Goal: Task Accomplishment & Management: Manage account settings

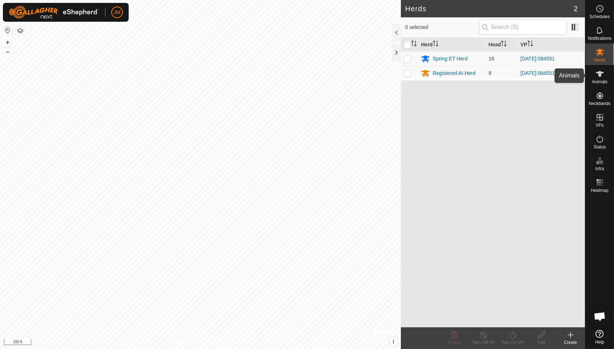
click at [601, 71] on icon at bounding box center [600, 74] width 8 height 6
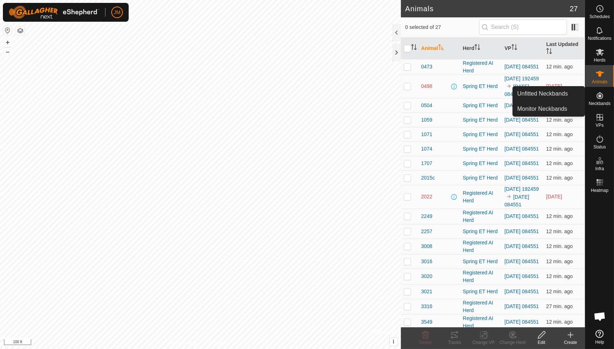
click at [598, 100] on es-neckbands-svg-icon at bounding box center [599, 96] width 13 height 12
click at [599, 103] on span "Neckbands" at bounding box center [600, 103] width 22 height 4
click at [571, 99] on link "Unfitted Neckbands" at bounding box center [549, 94] width 72 height 14
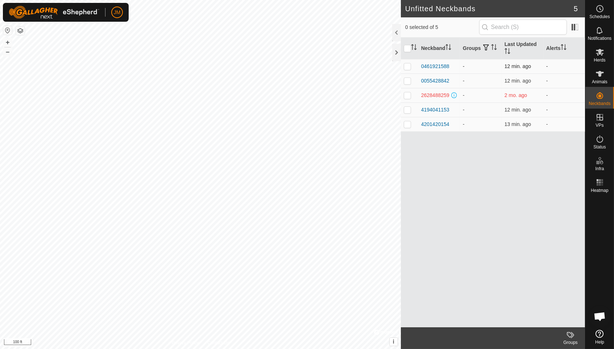
click at [405, 68] on p-checkbox at bounding box center [407, 66] width 7 height 6
checkbox input "false"
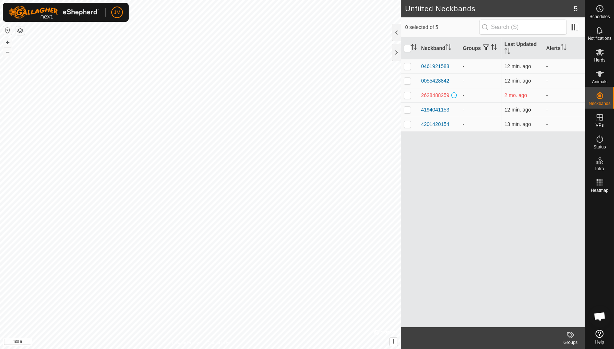
click at [407, 109] on p-checkbox at bounding box center [407, 110] width 7 height 6
checkbox input "true"
click at [598, 75] on icon at bounding box center [600, 74] width 8 height 6
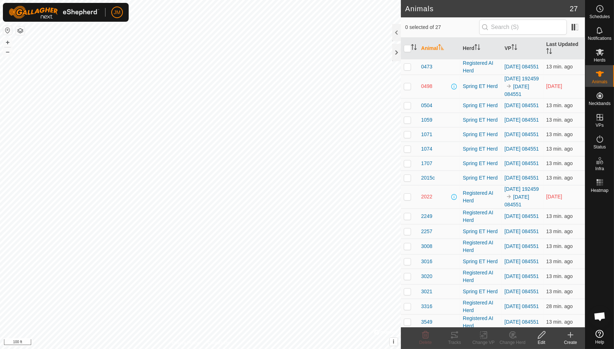
click at [409, 200] on p-checkbox at bounding box center [407, 197] width 7 height 6
checkbox input "true"
click at [543, 338] on icon at bounding box center [541, 335] width 9 height 9
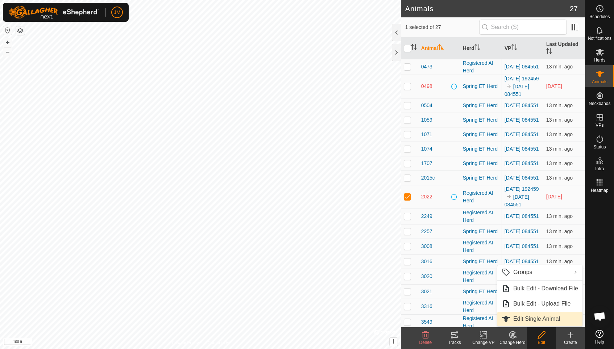
click at [539, 317] on link "Edit Single Animal" at bounding box center [539, 319] width 85 height 14
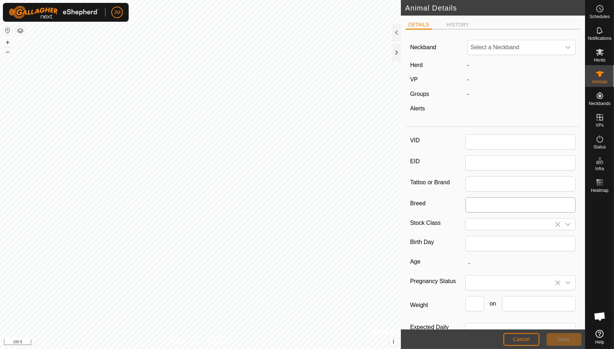
type input "2022"
type input "0"
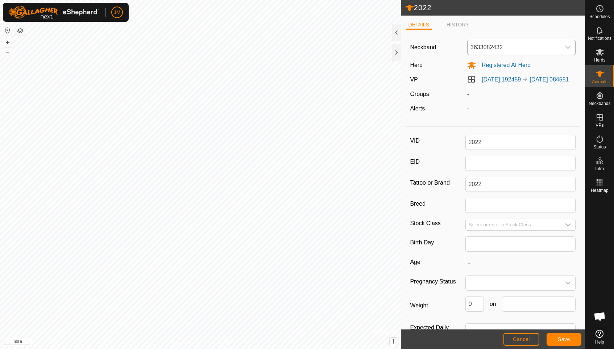
click at [561, 48] on div "dropdown trigger" at bounding box center [568, 47] width 14 height 14
type input "1153"
click at [513, 85] on li "4194041153" at bounding box center [522, 85] width 108 height 14
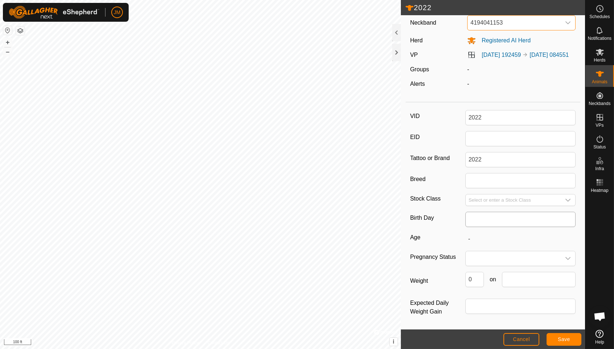
scroll to position [37, 0]
click at [557, 339] on button "Save" at bounding box center [564, 339] width 35 height 13
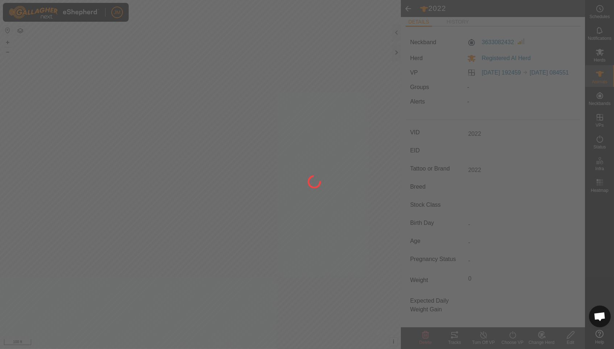
type input "-"
type input "0 kg"
type input "-"
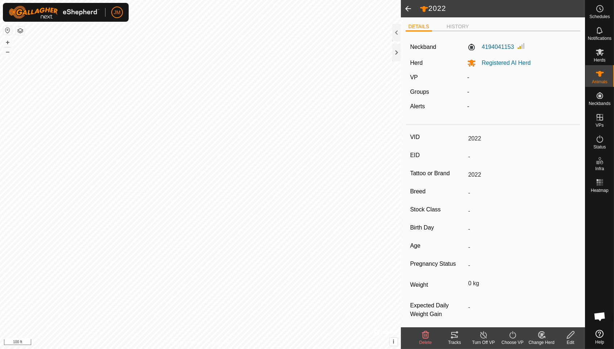
scroll to position [0, 0]
click at [604, 80] on span "Animals" at bounding box center [600, 82] width 16 height 4
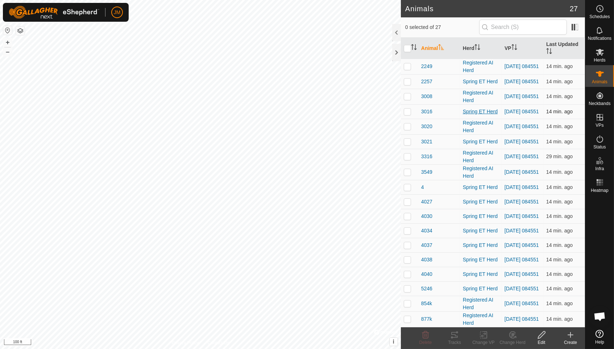
scroll to position [149, 0]
click at [407, 277] on p-checkbox at bounding box center [407, 274] width 7 height 6
checkbox input "true"
click at [541, 339] on icon at bounding box center [541, 335] width 9 height 9
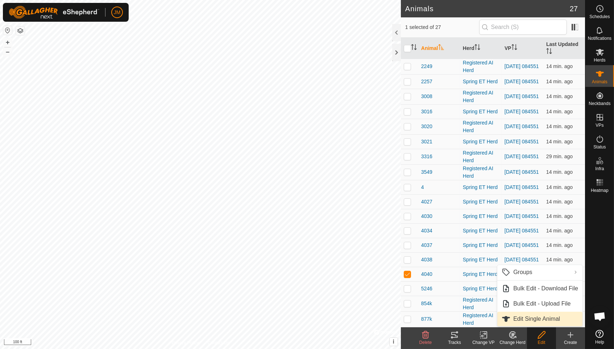
click at [545, 320] on link "Edit Single Animal" at bounding box center [539, 319] width 85 height 14
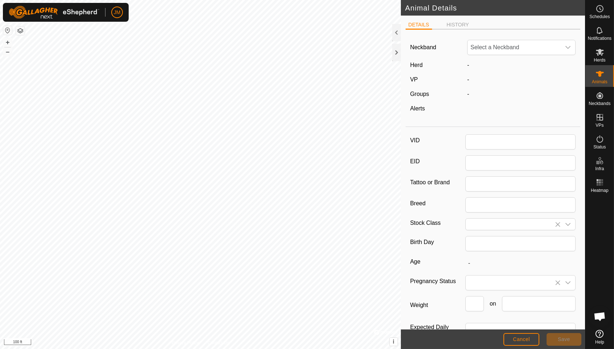
type input "4040"
type input "0"
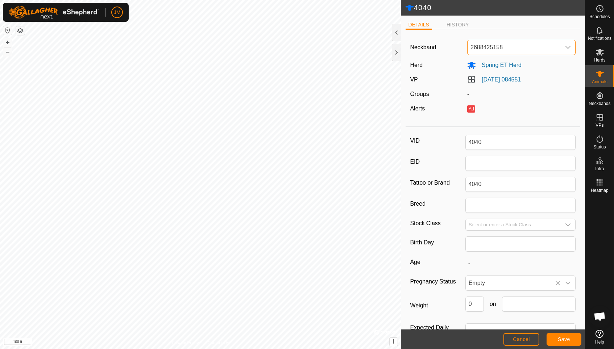
click at [560, 50] on span "2688425158" at bounding box center [514, 47] width 93 height 14
type input "2"
type input "0"
type input "2"
type input "1"
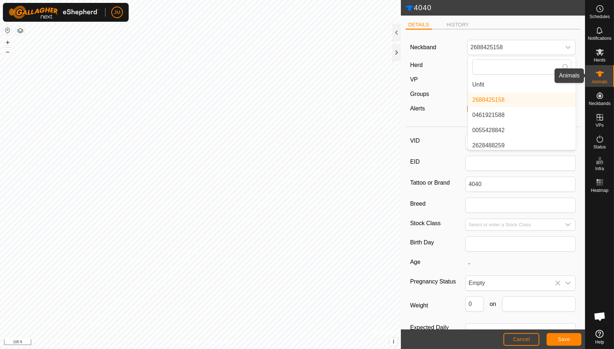
click at [600, 75] on icon at bounding box center [600, 74] width 8 height 6
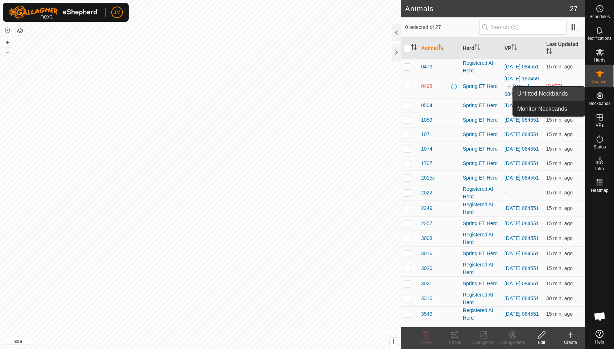
click at [570, 96] on link "Unfitted Neckbands" at bounding box center [549, 94] width 72 height 14
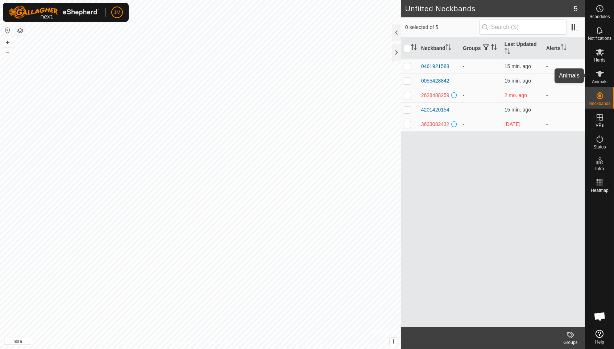
click at [602, 80] on span "Animals" at bounding box center [600, 82] width 16 height 4
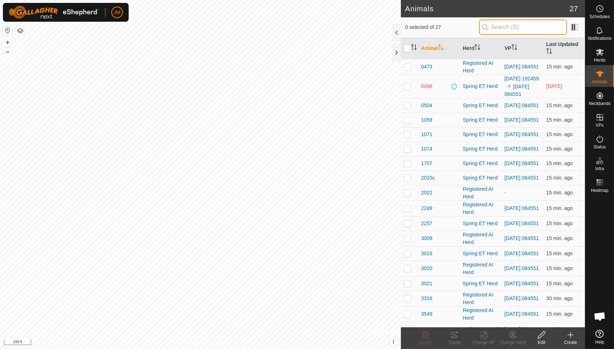
click at [528, 26] on input "text" at bounding box center [523, 27] width 88 height 15
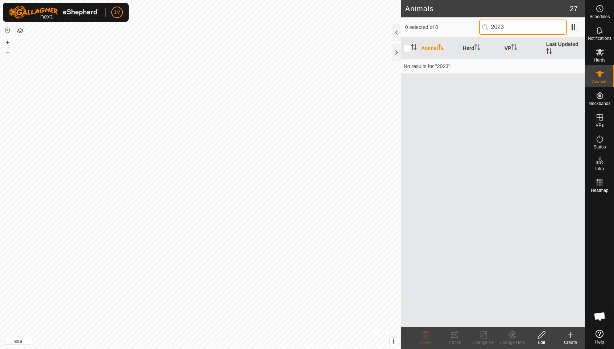
type input "2023"
click at [571, 336] on icon at bounding box center [570, 335] width 9 height 9
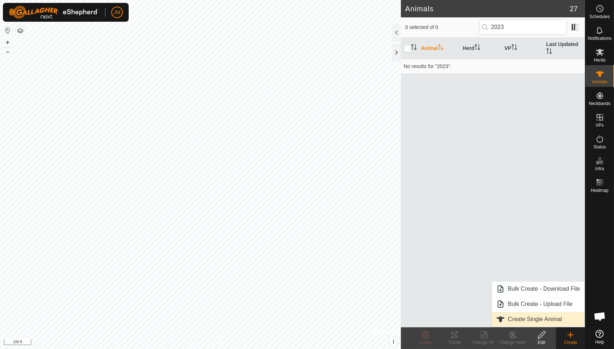
click at [558, 319] on link "Create Single Animal" at bounding box center [538, 319] width 92 height 14
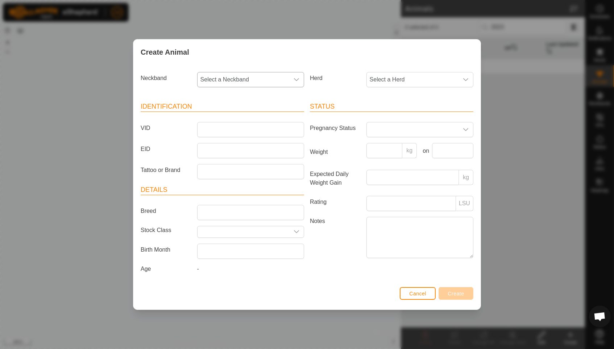
click at [279, 78] on span "Select a Neckband" at bounding box center [244, 79] width 92 height 14
type input "0154"
click at [214, 116] on li "4201420154" at bounding box center [251, 117] width 106 height 14
click at [214, 129] on input "VID" at bounding box center [250, 129] width 107 height 15
type input "2023"
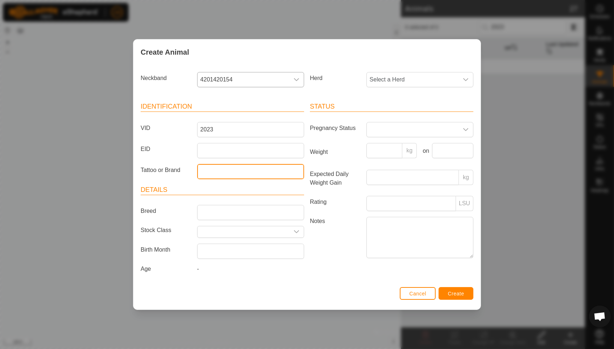
click at [255, 164] on input "Tattoo or Brand" at bounding box center [250, 171] width 107 height 15
type input "2023"
click at [449, 294] on span "Create" at bounding box center [456, 294] width 16 height 6
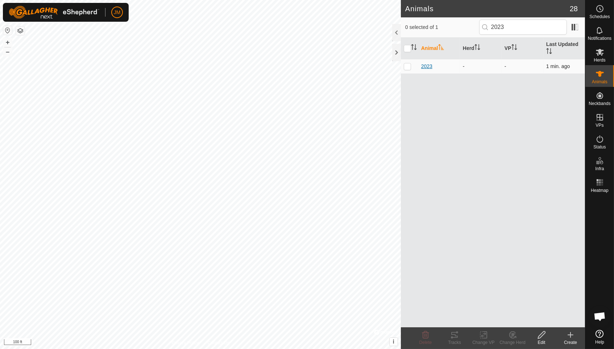
click at [428, 66] on span "2023" at bounding box center [426, 67] width 11 height 8
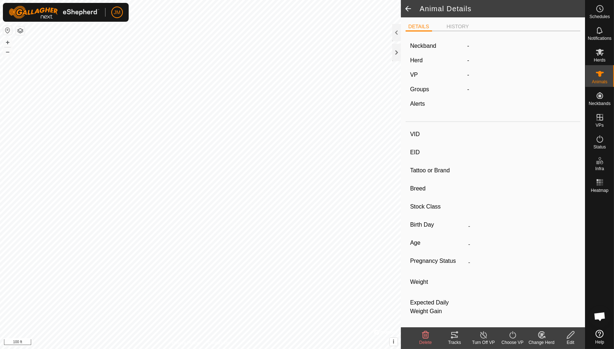
type input "2023"
type input "-"
type input "2023"
type input "-"
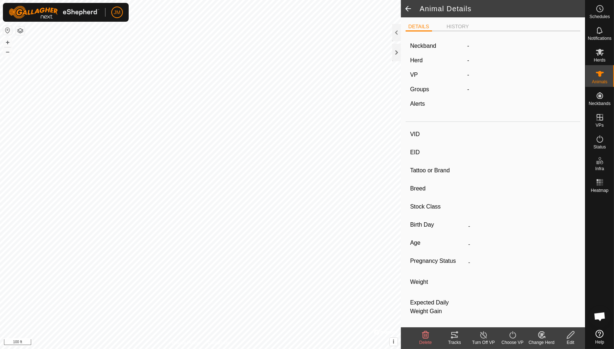
type input "0 kg"
type input "-"
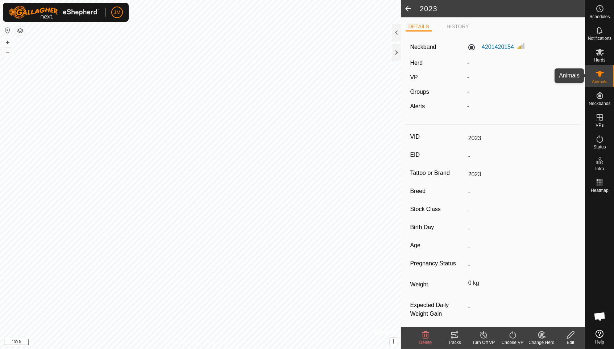
click at [602, 81] on span "Animals" at bounding box center [600, 82] width 16 height 4
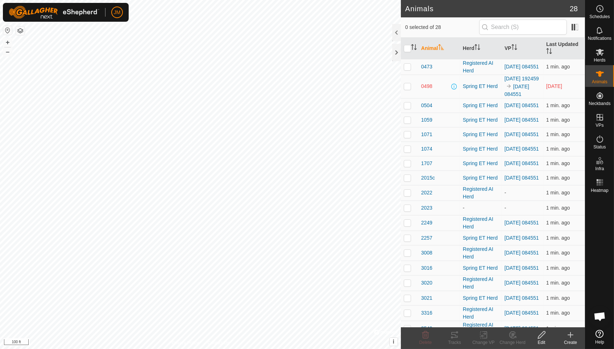
click at [567, 338] on icon at bounding box center [570, 335] width 9 height 9
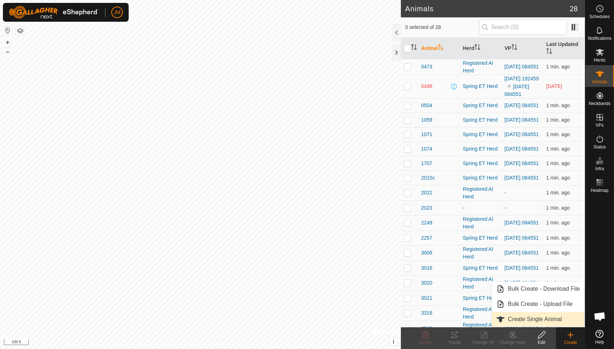
click at [559, 322] on link "Create Single Animal" at bounding box center [538, 319] width 92 height 14
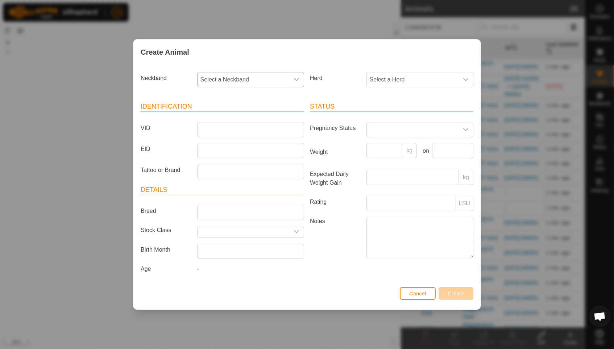
click at [283, 82] on span "Select a Neckband" at bounding box center [244, 79] width 92 height 14
click at [255, 142] on li "0055428842" at bounding box center [251, 147] width 106 height 14
click at [250, 127] on input "VID" at bounding box center [250, 129] width 107 height 15
type input "4021"
click at [424, 297] on span "Cancel" at bounding box center [417, 294] width 17 height 6
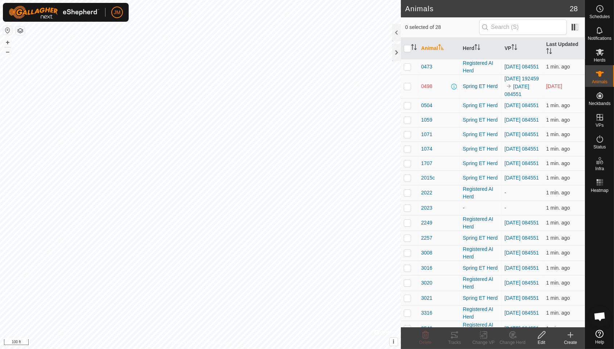
click at [570, 337] on icon at bounding box center [570, 335] width 0 height 5
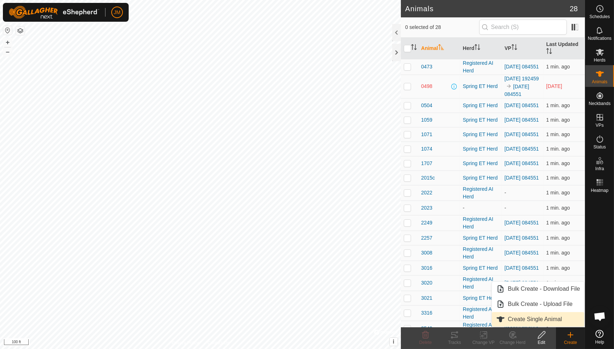
click at [555, 317] on link "Create Single Animal" at bounding box center [538, 319] width 92 height 14
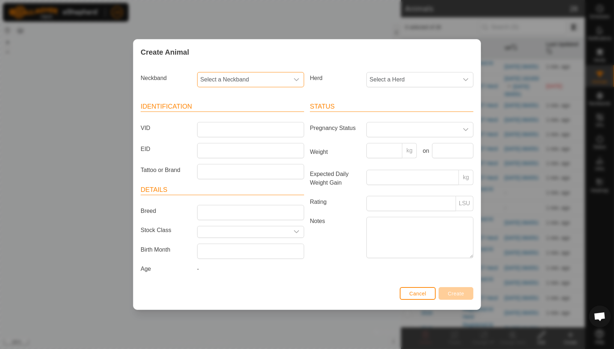
click at [276, 84] on span "Select a Neckband" at bounding box center [244, 79] width 92 height 14
type input "88"
click at [239, 127] on li "0055428842" at bounding box center [251, 132] width 106 height 14
click at [233, 126] on input "VID" at bounding box center [250, 129] width 107 height 15
type input "4021"
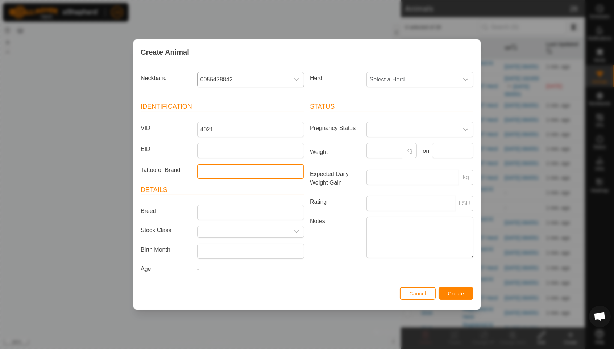
click at [267, 173] on input "Tattoo or Brand" at bounding box center [250, 171] width 107 height 15
type input "4021"
click at [425, 80] on span "Select a Herd" at bounding box center [413, 79] width 92 height 14
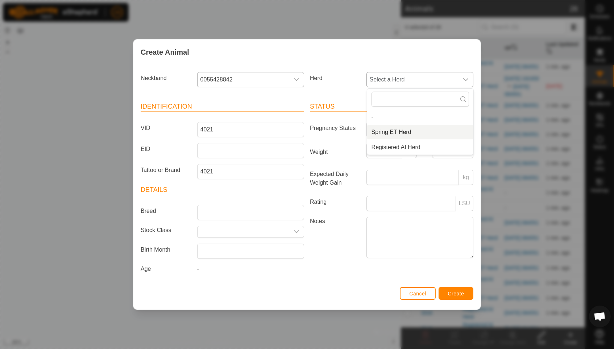
click at [411, 130] on li "Spring ET Herd" at bounding box center [420, 132] width 106 height 14
click at [460, 293] on span "Create" at bounding box center [456, 294] width 16 height 6
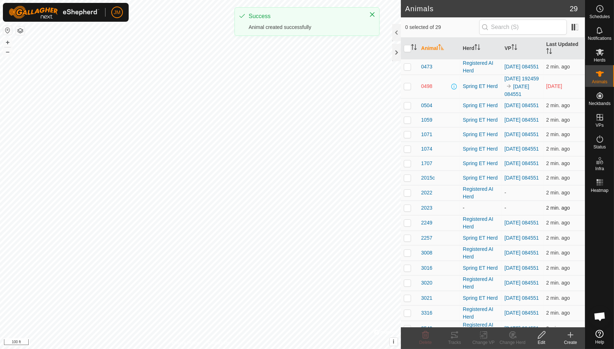
click at [407, 211] on p-checkbox at bounding box center [407, 208] width 7 height 6
checkbox input "true"
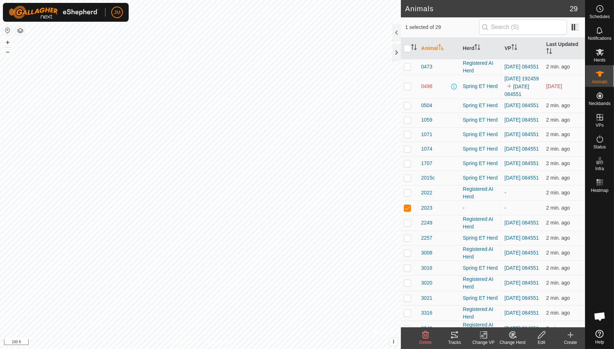
click at [540, 337] on icon at bounding box center [541, 335] width 7 height 7
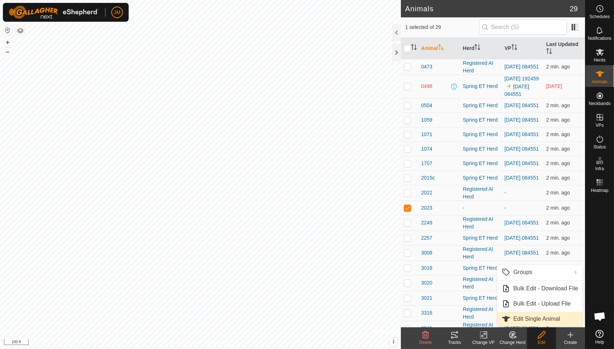
click at [540, 321] on link "Edit Single Animal" at bounding box center [539, 319] width 85 height 14
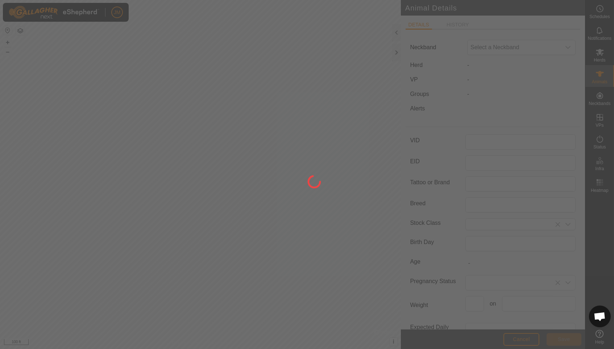
type input "2023"
type input "0"
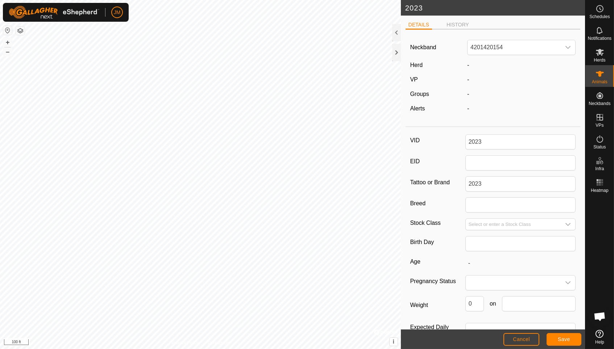
click at [474, 61] on div "-" at bounding box center [521, 65] width 114 height 9
click at [465, 66] on div "-" at bounding box center [521, 65] width 114 height 9
click at [515, 337] on span "Cancel" at bounding box center [521, 340] width 17 height 6
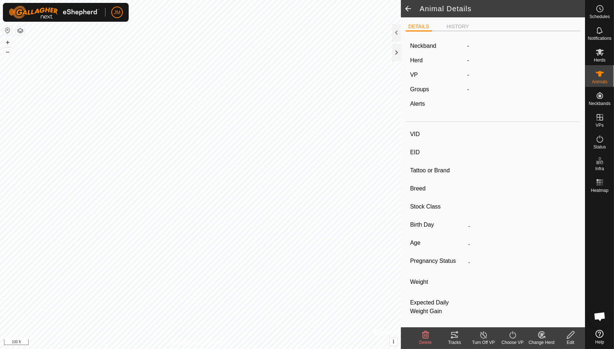
type input "2023"
type input "-"
type input "2023"
type input "-"
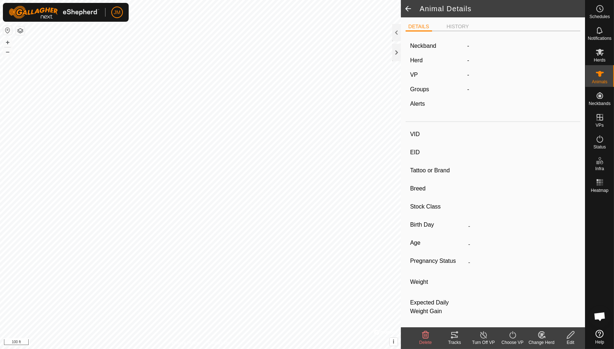
type input "0 kg"
type input "-"
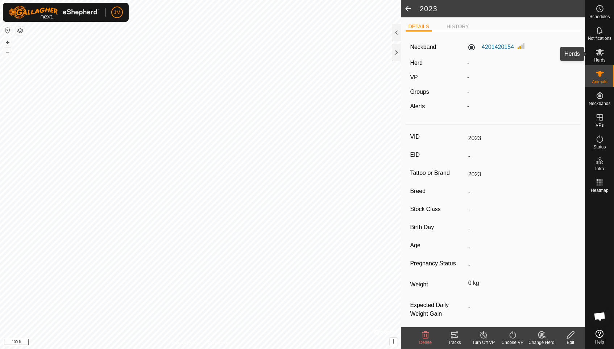
click at [599, 53] on icon at bounding box center [600, 52] width 8 height 7
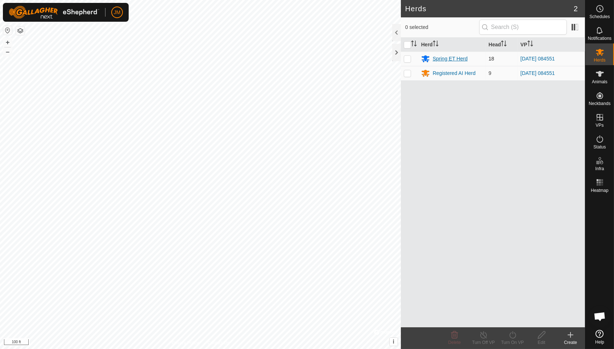
click at [453, 60] on div "Spring ET Herd" at bounding box center [450, 59] width 35 height 8
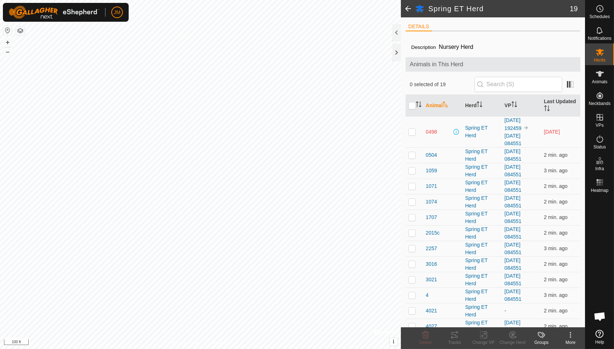
click at [424, 28] on li "DETAILS" at bounding box center [419, 27] width 26 height 9
click at [411, 9] on span at bounding box center [408, 8] width 14 height 17
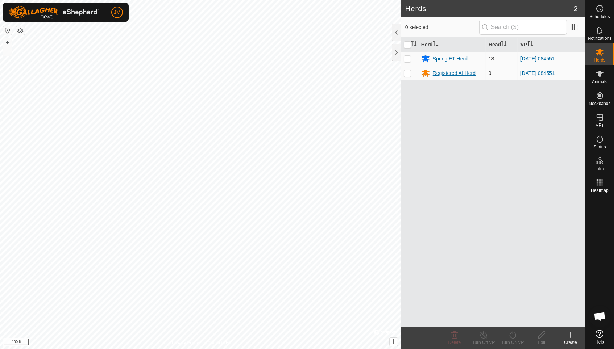
click at [448, 76] on div "Registered AI Herd" at bounding box center [454, 74] width 43 height 8
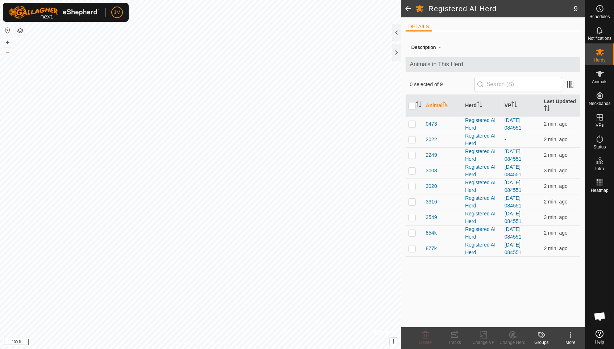
click at [573, 339] on icon at bounding box center [570, 335] width 9 height 9
click at [601, 56] on icon at bounding box center [599, 52] width 9 height 9
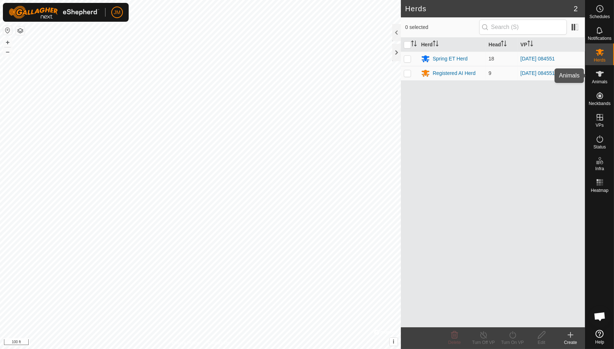
click at [601, 78] on es-animals-svg-icon at bounding box center [599, 74] width 13 height 12
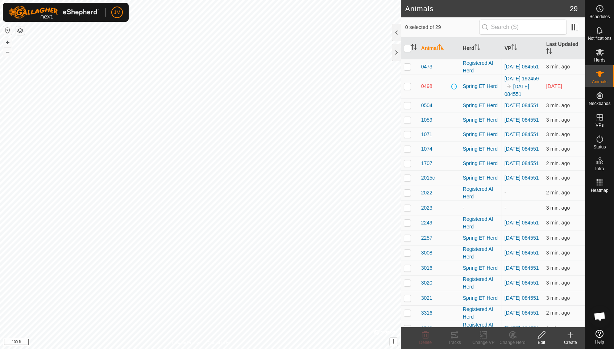
click at [407, 211] on p-checkbox at bounding box center [407, 208] width 7 height 6
click at [510, 335] on icon at bounding box center [512, 335] width 9 height 9
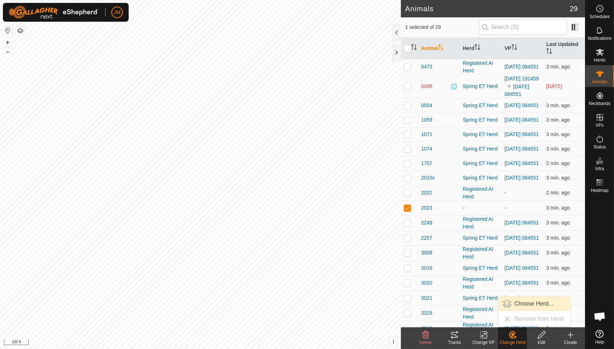
click at [524, 303] on link "Choose Herd..." at bounding box center [534, 304] width 72 height 14
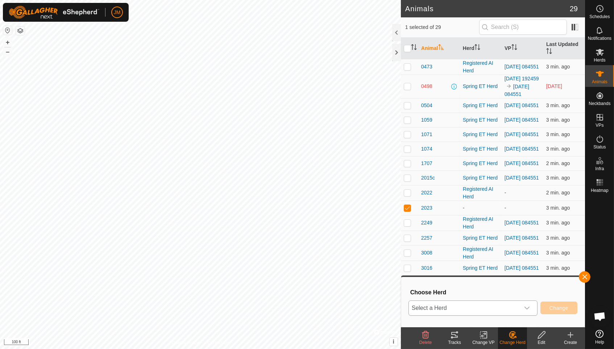
click at [521, 309] on div "dropdown trigger" at bounding box center [527, 308] width 14 height 14
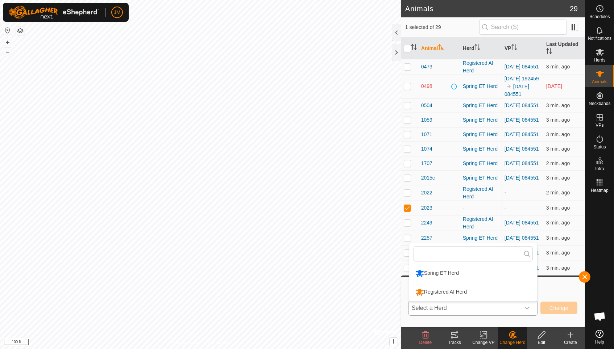
click at [514, 293] on li "Registered AI Herd" at bounding box center [473, 292] width 128 height 18
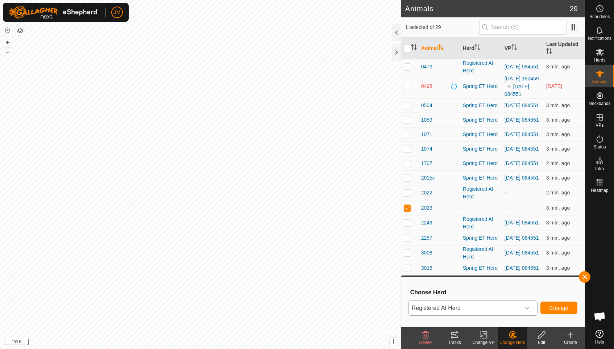
click at [566, 309] on span "Change" at bounding box center [558, 309] width 19 height 6
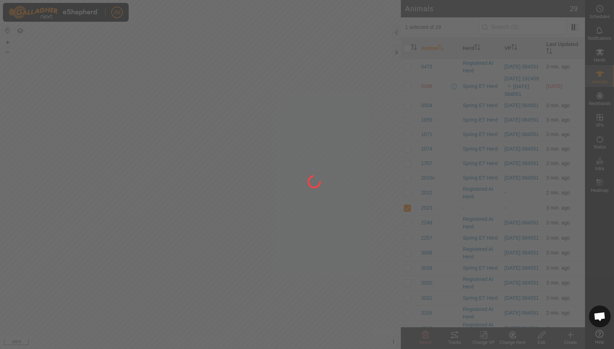
checkbox input "false"
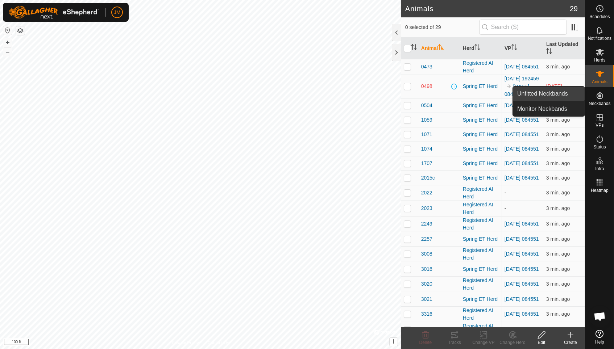
click at [566, 97] on link "Unfitted Neckbands" at bounding box center [549, 94] width 72 height 14
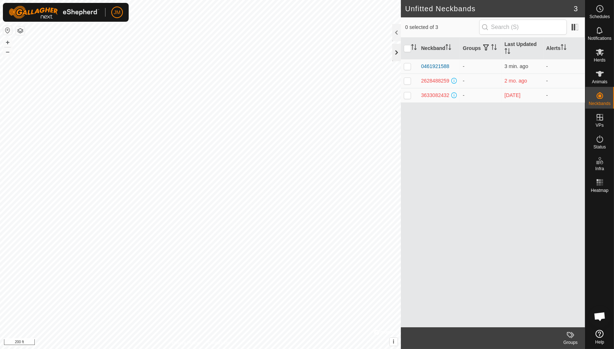
click at [397, 52] on div at bounding box center [396, 52] width 9 height 17
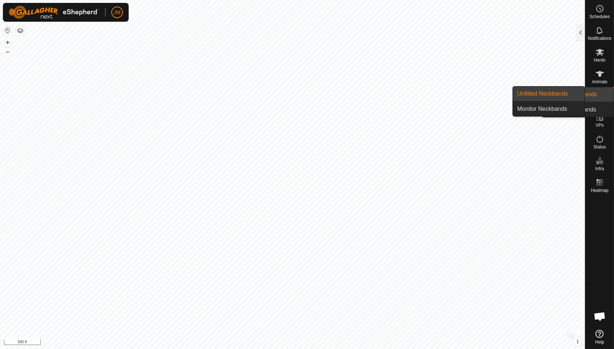
click at [597, 97] on link "Unfitted Neckbands" at bounding box center [578, 94] width 72 height 14
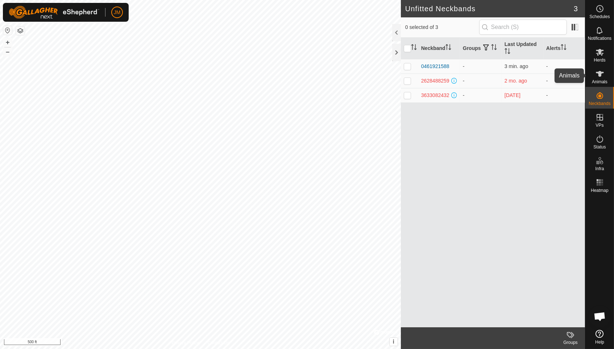
click at [601, 78] on icon at bounding box center [599, 74] width 9 height 9
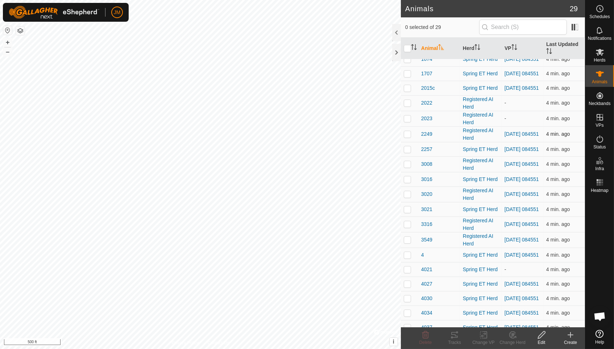
scroll to position [88, 0]
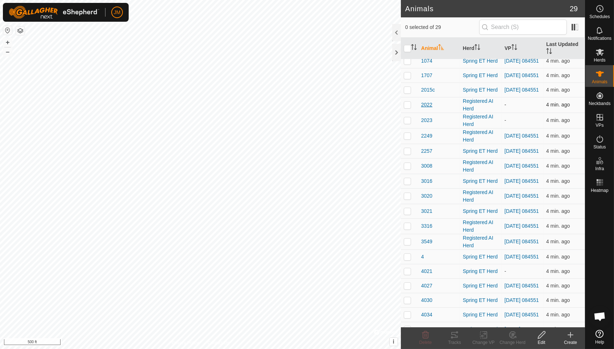
click at [427, 109] on span "2022" at bounding box center [426, 105] width 11 height 8
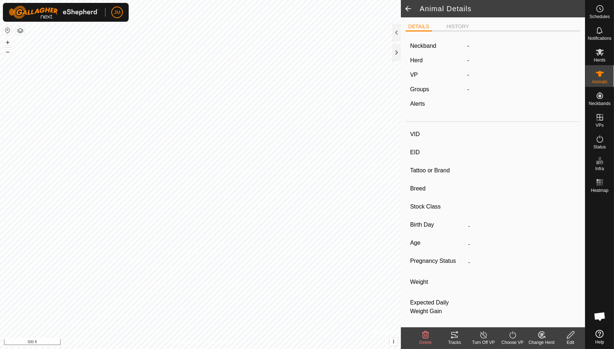
type input "2022"
type input "-"
type input "2022"
type input "-"
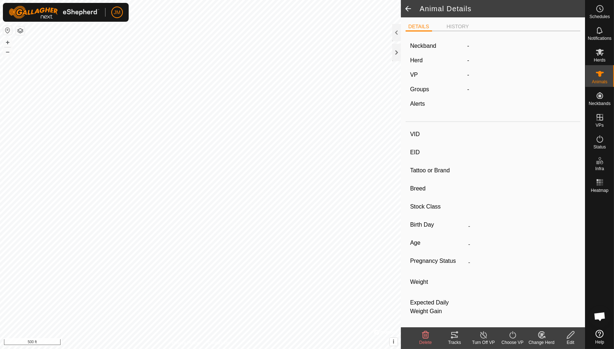
type input "0 kg"
type input "-"
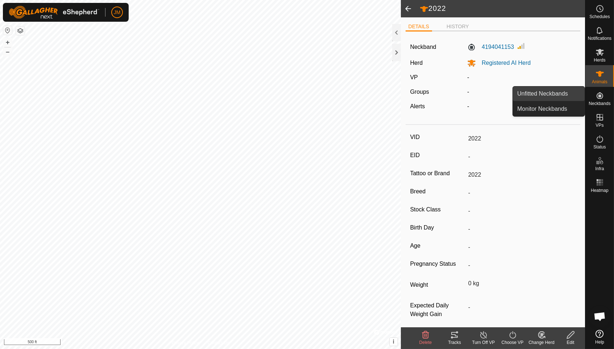
click at [570, 96] on link "Unfitted Neckbands" at bounding box center [549, 94] width 72 height 14
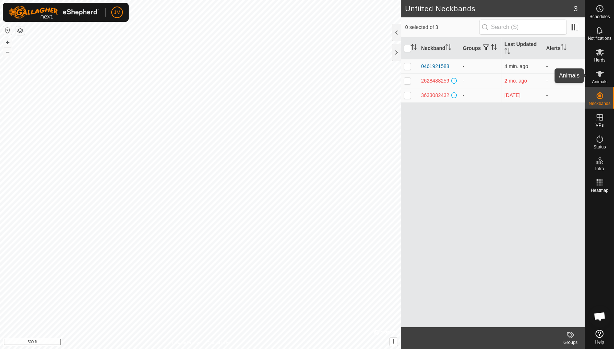
click at [598, 81] on span "Animals" at bounding box center [600, 82] width 16 height 4
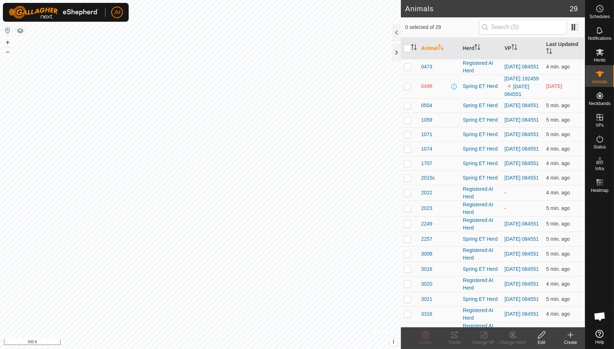
click at [407, 89] on p-checkbox at bounding box center [407, 86] width 7 height 6
checkbox input "true"
click at [538, 344] on div "Edit" at bounding box center [541, 343] width 29 height 7
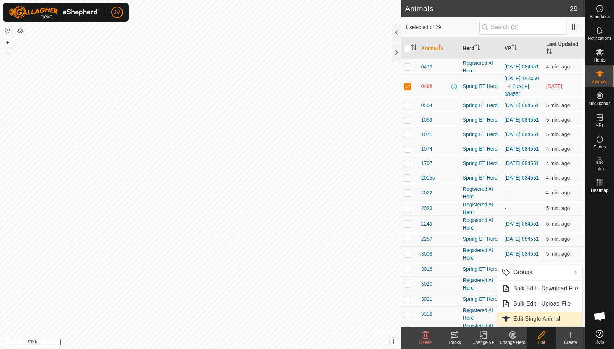
click at [540, 320] on link "Edit Single Animal" at bounding box center [539, 319] width 85 height 14
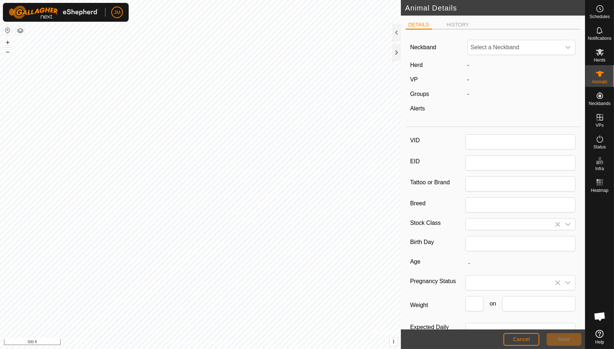
type input "0498"
type input "0"
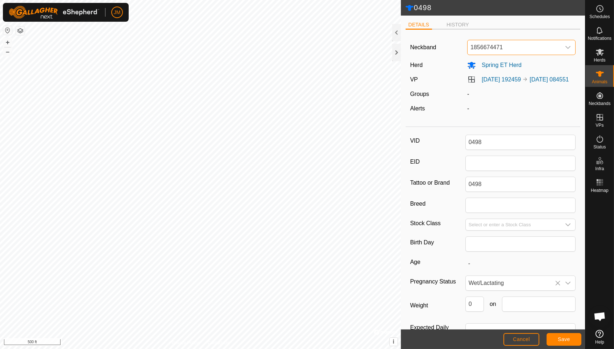
click at [545, 47] on span "1856674471" at bounding box center [514, 47] width 93 height 14
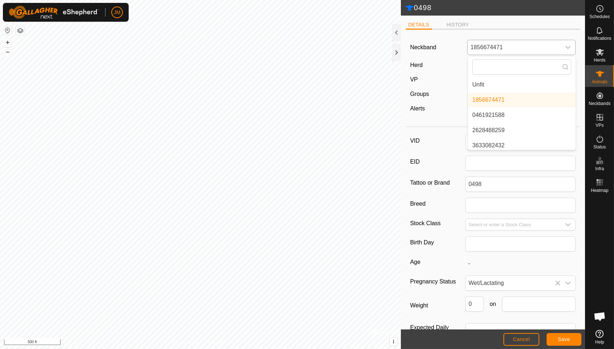
click at [510, 115] on li "0461921588" at bounding box center [522, 115] width 108 height 14
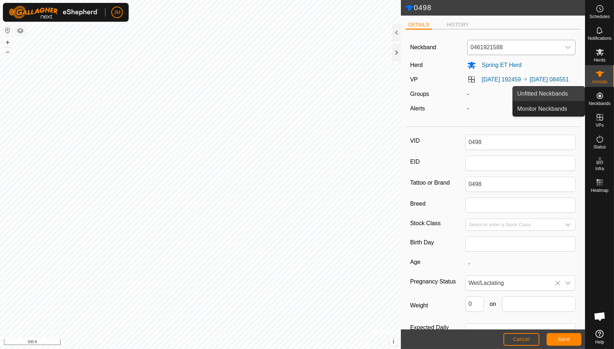
click at [562, 94] on link "Unfitted Neckbands" at bounding box center [549, 94] width 72 height 14
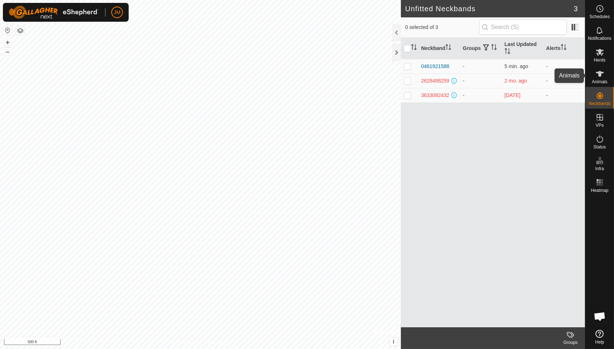
click at [603, 78] on icon at bounding box center [599, 74] width 9 height 9
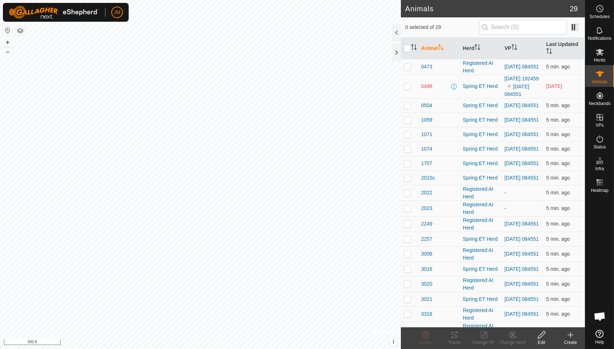
click at [405, 89] on p-checkbox at bounding box center [407, 86] width 7 height 6
checkbox input "true"
click at [538, 337] on icon at bounding box center [541, 335] width 9 height 9
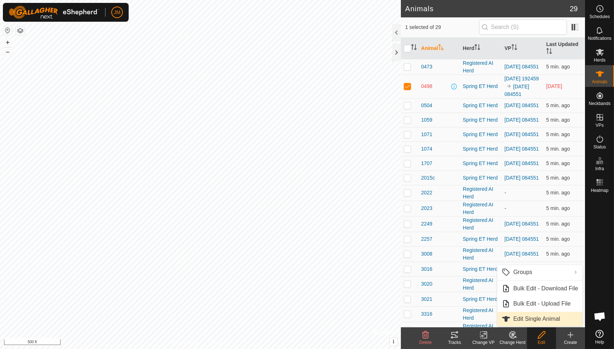
click at [537, 322] on link "Edit Single Animal" at bounding box center [539, 319] width 85 height 14
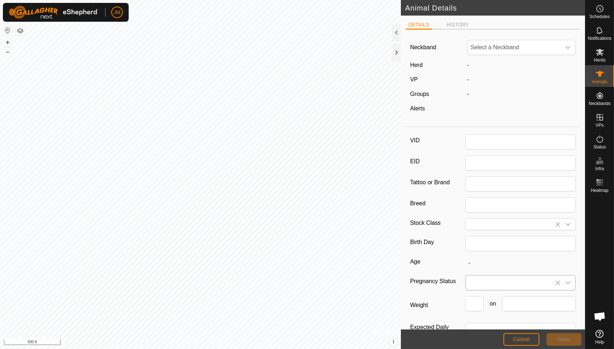
type input "0498"
type input "0"
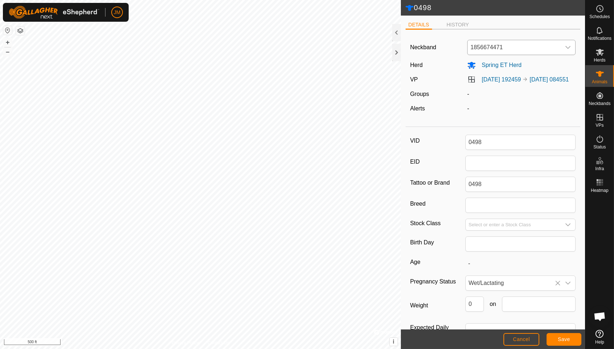
click at [525, 50] on span "1856674471" at bounding box center [514, 47] width 93 height 14
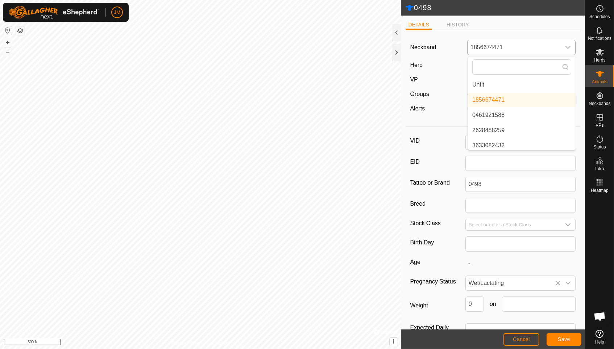
click at [508, 119] on li "0461921588" at bounding box center [522, 115] width 108 height 14
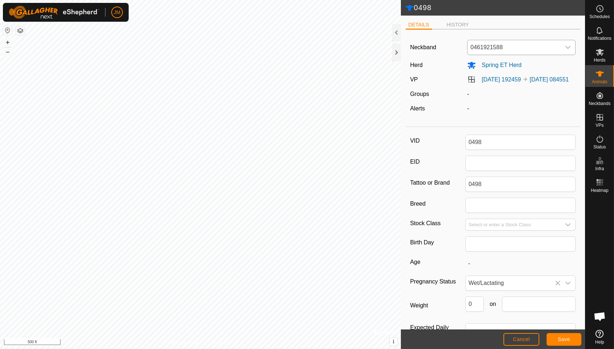
click at [557, 340] on button "Save" at bounding box center [564, 339] width 35 height 13
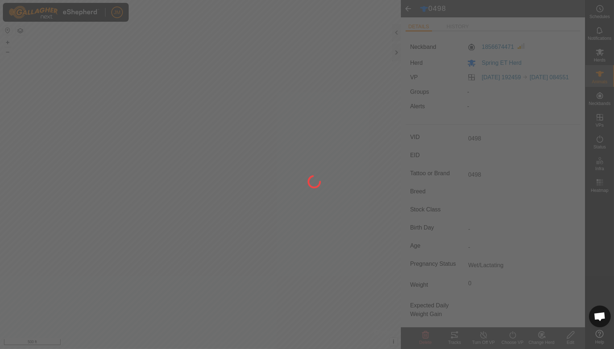
type input "-"
type input "0 kg"
type input "-"
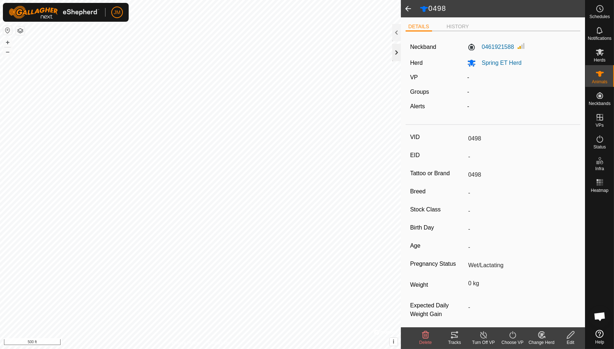
click at [396, 54] on div at bounding box center [396, 52] width 9 height 17
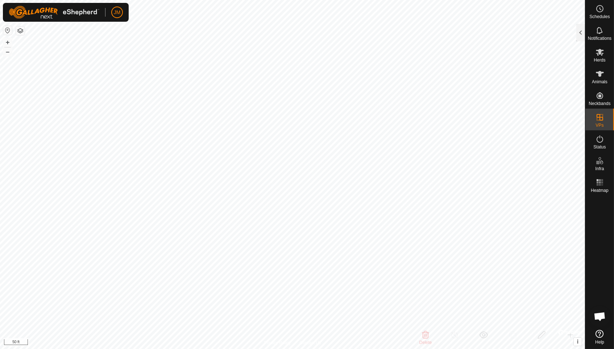
checkbox input "false"
checkbox input "true"
click at [605, 59] on span "Herds" at bounding box center [600, 60] width 12 height 4
click at [583, 31] on div at bounding box center [580, 32] width 9 height 17
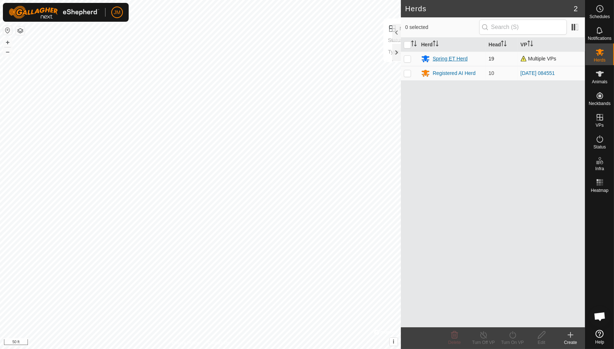
click at [452, 62] on div "Spring ET Herd" at bounding box center [452, 58] width 62 height 9
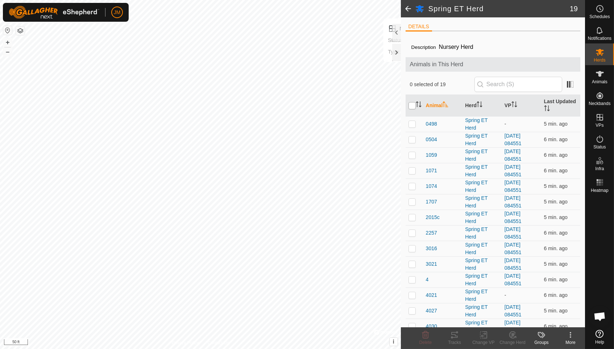
click at [411, 105] on input "checkbox" at bounding box center [411, 105] width 7 height 7
checkbox input "true"
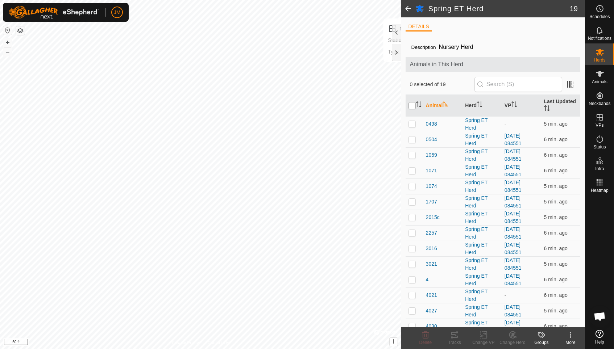
checkbox input "true"
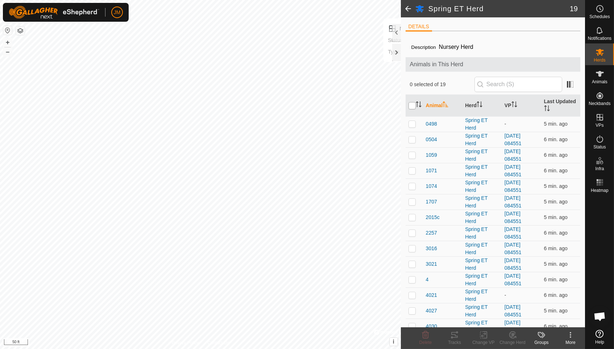
checkbox input "true"
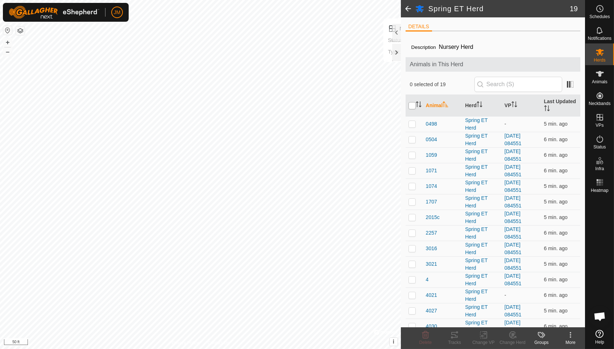
checkbox input "true"
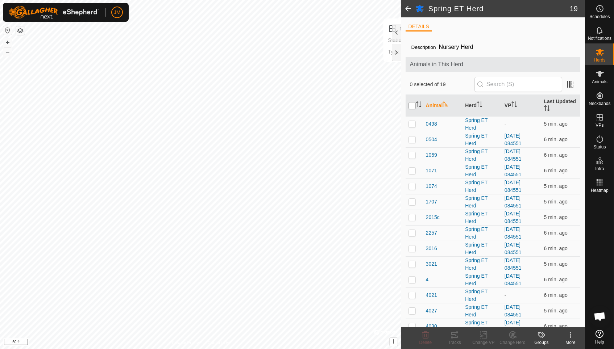
checkbox input "true"
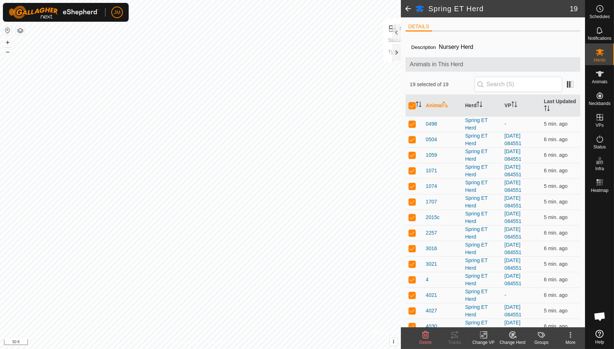
click at [489, 338] on change-vp-svg-icon at bounding box center [483, 335] width 29 height 9
click at [494, 304] on link "Choose VP..." at bounding box center [505, 304] width 72 height 14
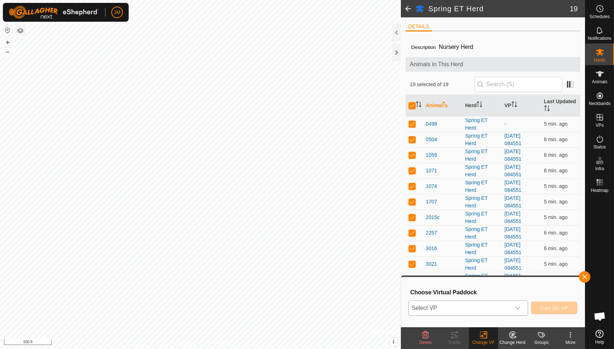
click at [454, 307] on span "Select VP" at bounding box center [459, 308] width 101 height 14
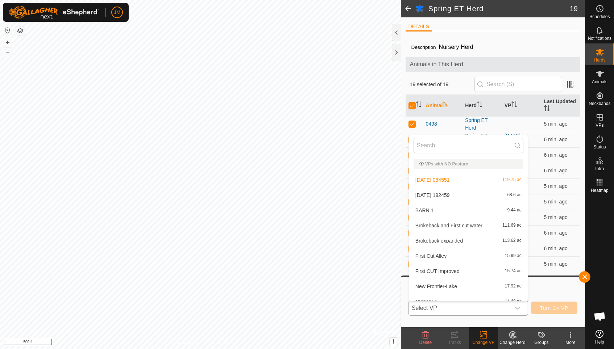
scroll to position [4, 0]
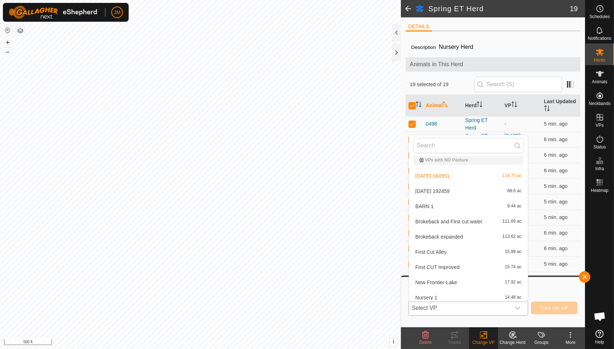
click at [465, 175] on li "[DATE] 084551 119.75 ac" at bounding box center [468, 176] width 119 height 14
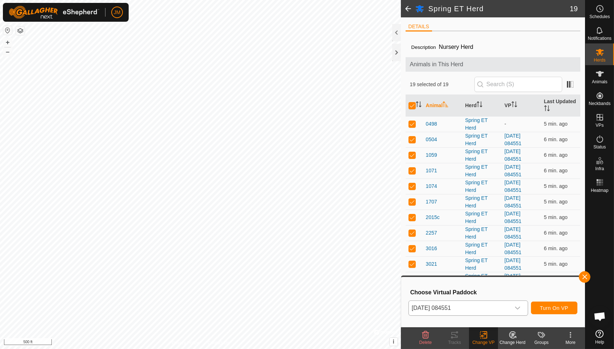
click at [555, 308] on span "Turn On VP" at bounding box center [554, 309] width 28 height 6
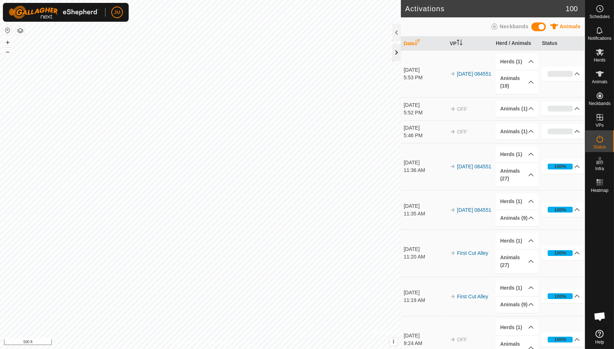
click at [395, 55] on div at bounding box center [396, 52] width 9 height 17
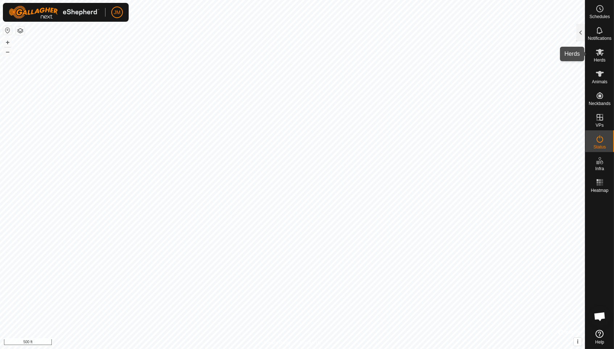
click at [601, 61] on span "Herds" at bounding box center [600, 60] width 12 height 4
click at [579, 36] on div at bounding box center [580, 32] width 9 height 17
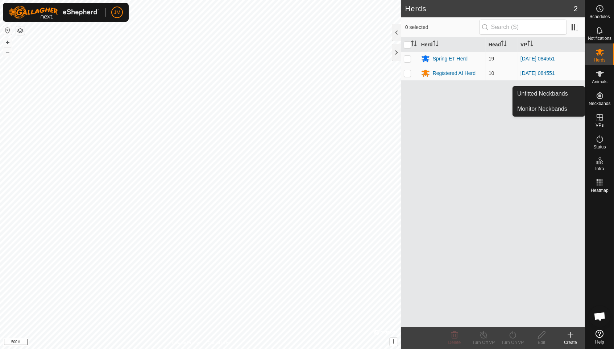
click at [603, 102] on span "Neckbands" at bounding box center [600, 103] width 22 height 4
click at [567, 90] on link "Unfitted Neckbands" at bounding box center [549, 94] width 72 height 14
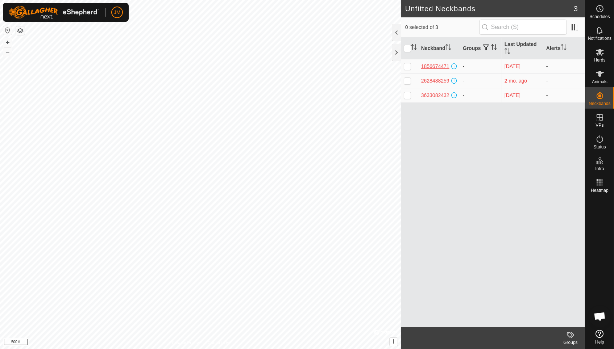
click at [435, 67] on div "1856674471" at bounding box center [435, 67] width 28 height 8
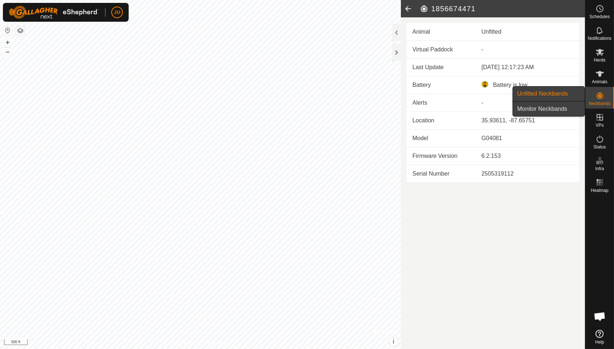
click at [569, 109] on link "Monitor Neckbands" at bounding box center [549, 109] width 72 height 14
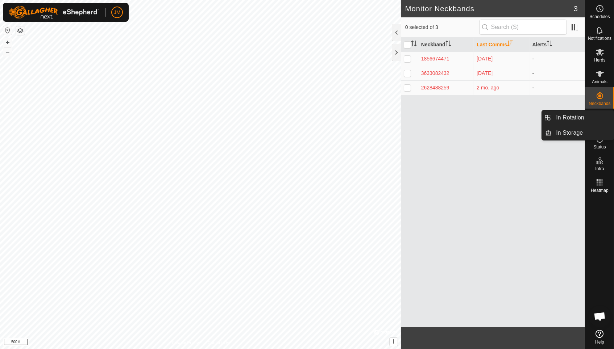
click at [603, 57] on es-mob-svg-icon at bounding box center [599, 52] width 13 height 12
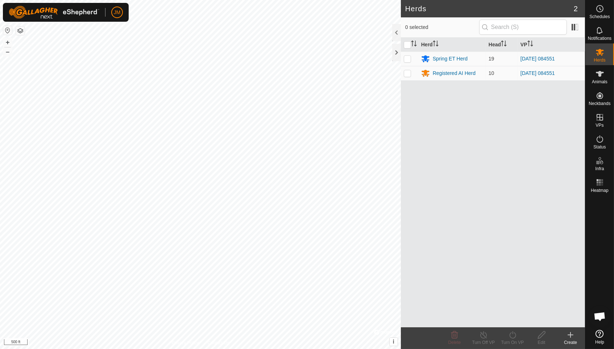
click at [601, 57] on es-mob-svg-icon at bounding box center [599, 52] width 13 height 12
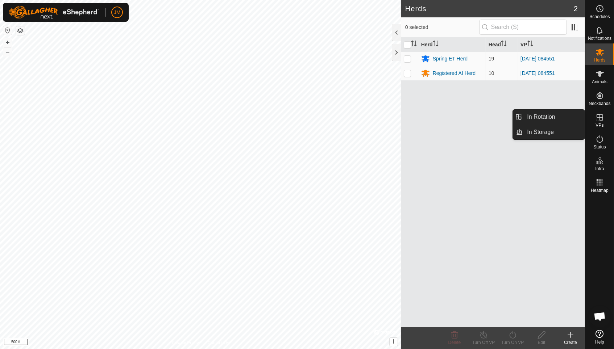
click at [603, 117] on icon at bounding box center [599, 117] width 9 height 9
click at [566, 133] on link "In Storage" at bounding box center [554, 132] width 62 height 14
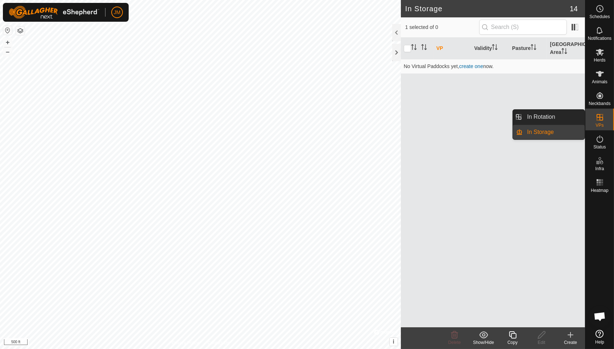
click at [602, 120] on icon at bounding box center [599, 117] width 9 height 9
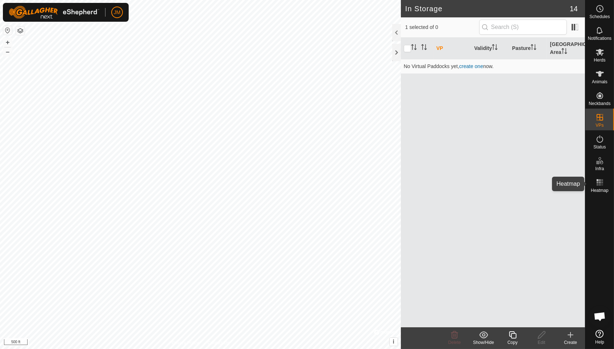
click at [599, 185] on icon at bounding box center [599, 182] width 9 height 9
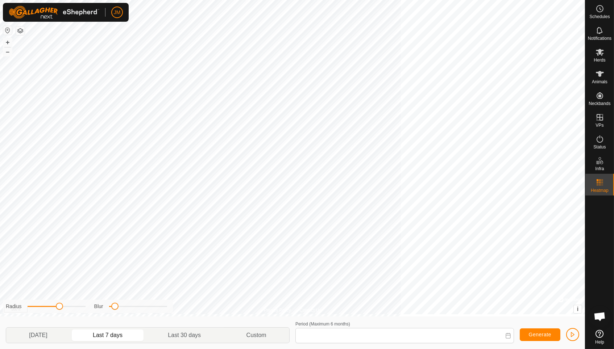
type input "[DATE] - [DATE]"
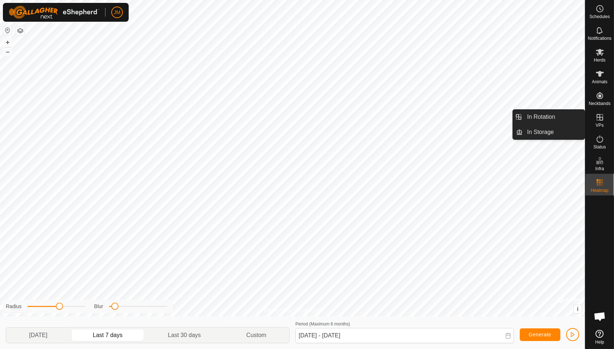
click at [601, 123] on span "VPs" at bounding box center [599, 125] width 8 height 4
click at [559, 117] on link "In Rotation" at bounding box center [554, 117] width 62 height 14
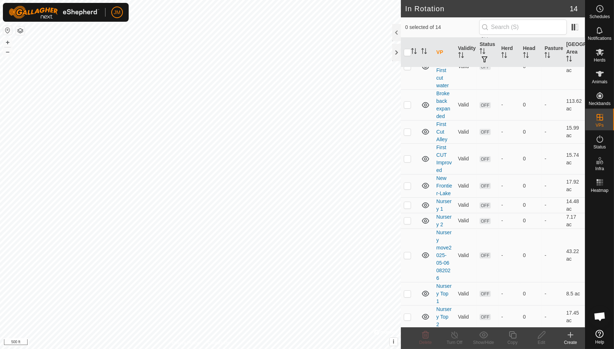
scroll to position [115, 0]
click at [407, 334] on p-checkbox at bounding box center [407, 337] width 7 height 6
checkbox input "true"
click at [409, 315] on p-checkbox at bounding box center [407, 318] width 7 height 6
checkbox input "true"
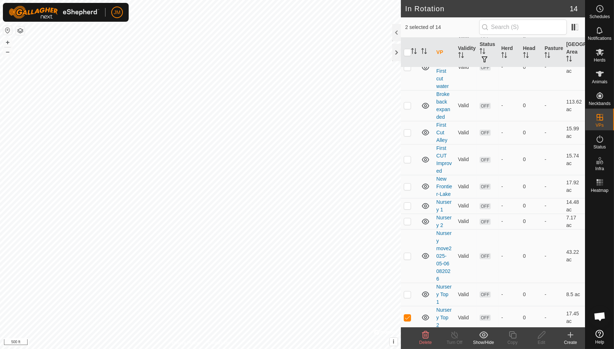
click at [407, 334] on p-checkbox at bounding box center [407, 337] width 7 height 6
checkbox input "false"
click at [407, 292] on p-checkbox at bounding box center [407, 295] width 7 height 6
checkbox input "true"
click at [407, 253] on p-checkbox at bounding box center [407, 256] width 7 height 6
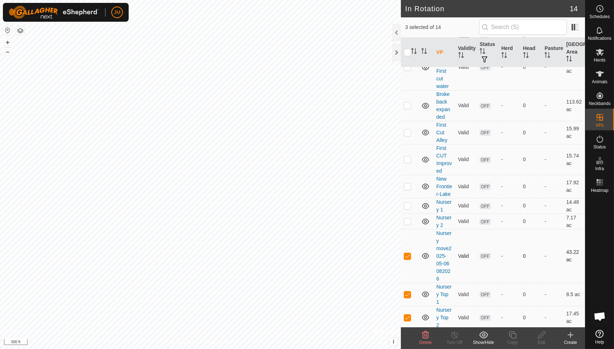
click at [407, 253] on p-checkbox at bounding box center [407, 256] width 7 height 6
checkbox input "false"
click at [408, 219] on p-checkbox at bounding box center [407, 222] width 7 height 6
checkbox input "true"
click at [407, 203] on p-checkbox at bounding box center [407, 206] width 7 height 6
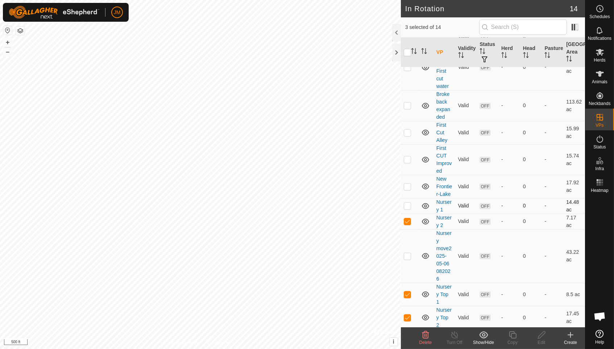
checkbox input "true"
click at [408, 184] on p-checkbox at bounding box center [407, 187] width 7 height 6
checkbox input "true"
click at [406, 53] on input "checkbox" at bounding box center [407, 52] width 7 height 7
checkbox input "true"
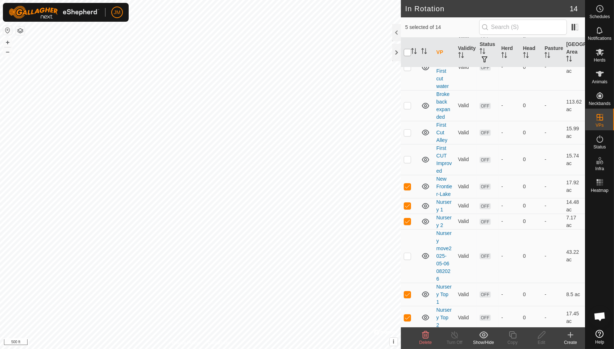
checkbox input "true"
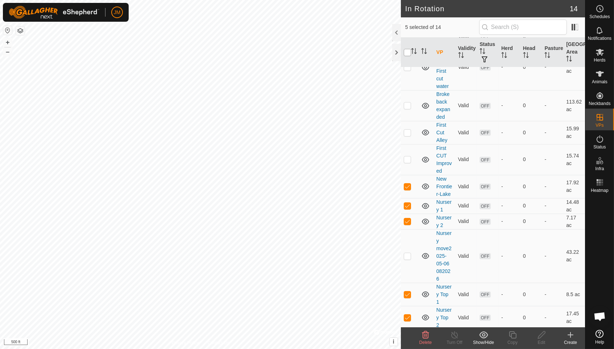
checkbox input "true"
click at [406, 53] on input "checkbox" at bounding box center [407, 52] width 7 height 7
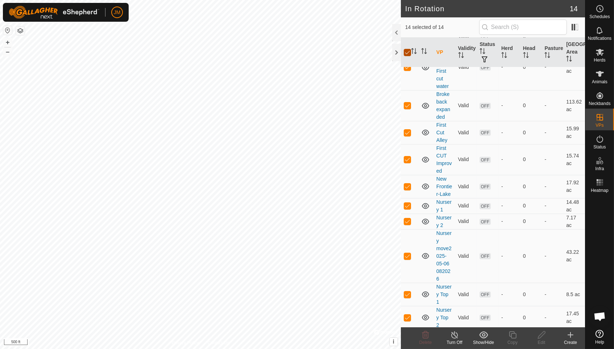
checkbox input "false"
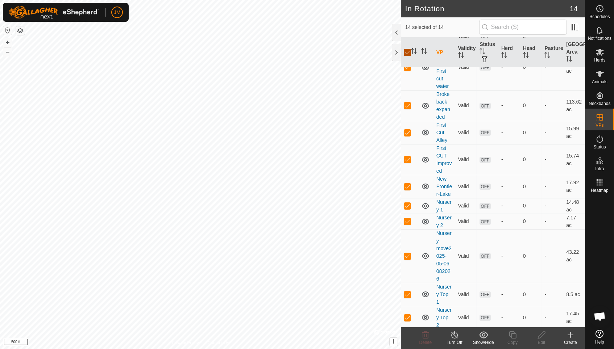
checkbox input "false"
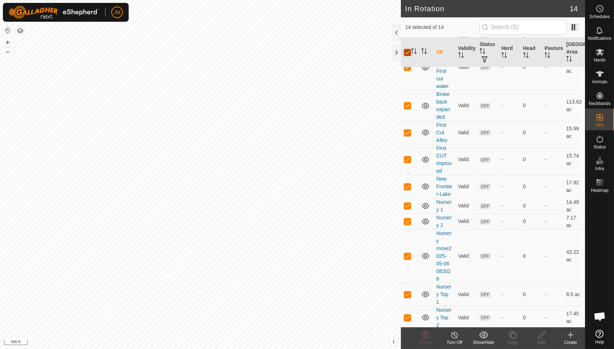
checkbox input "false"
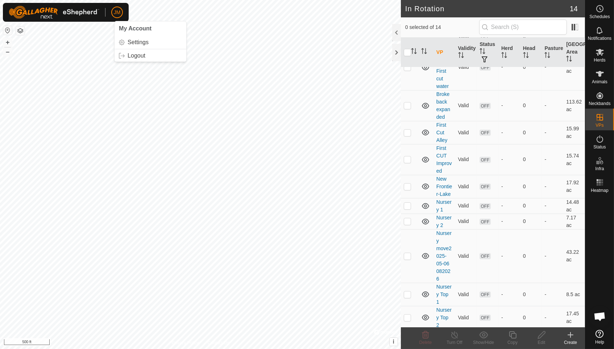
click at [120, 16] on span "JM" at bounding box center [117, 13] width 7 height 8
click at [135, 54] on link "Logout" at bounding box center [151, 56] width 72 height 12
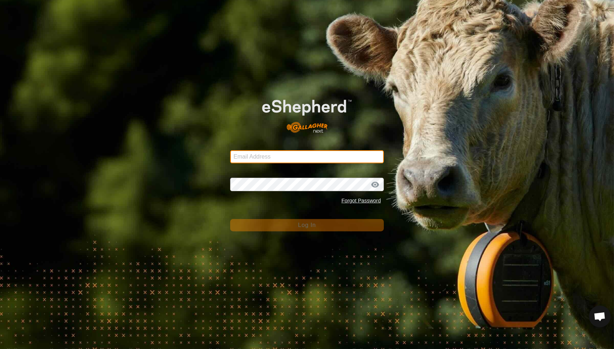
click at [248, 158] on input "Email Address" at bounding box center [307, 156] width 154 height 13
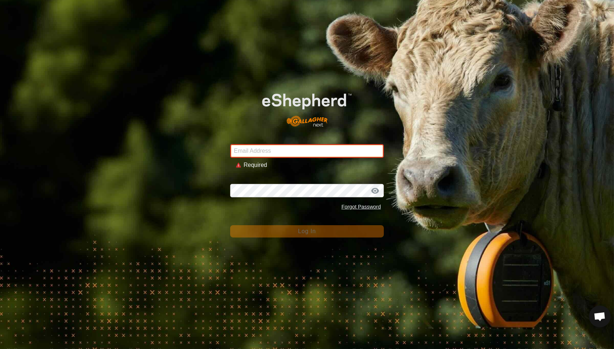
type input "[EMAIL_ADDRESS][DOMAIN_NAME]"
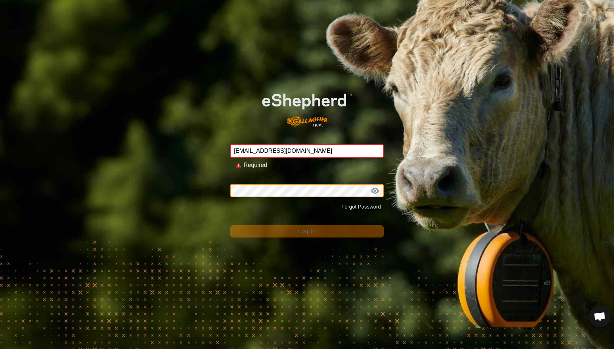
click at [307, 225] on button "Log In" at bounding box center [307, 231] width 154 height 12
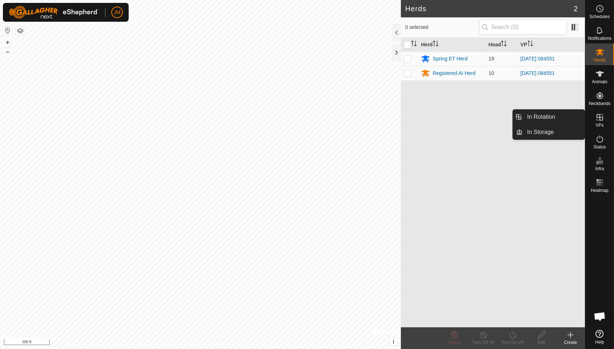
click at [601, 119] on icon at bounding box center [599, 117] width 9 height 9
click at [552, 120] on link "In Rotation" at bounding box center [554, 117] width 62 height 14
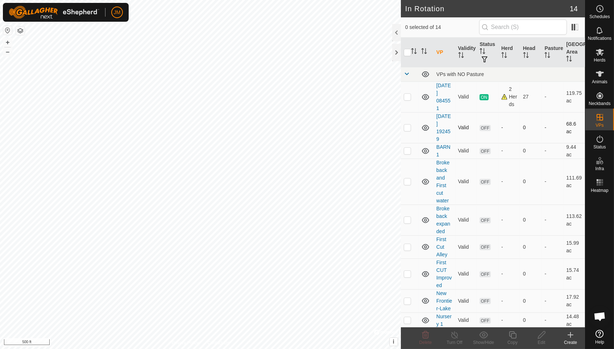
click at [407, 126] on p-checkbox at bounding box center [407, 128] width 7 height 6
click at [407, 127] on p-checkbox at bounding box center [407, 128] width 7 height 6
checkbox input "false"
click at [408, 148] on p-checkbox at bounding box center [407, 151] width 7 height 6
checkbox input "true"
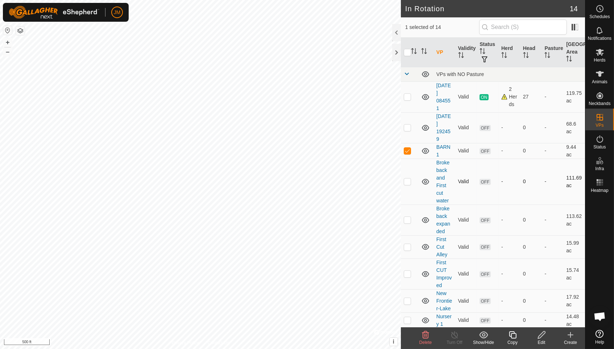
click at [408, 179] on p-checkbox at bounding box center [407, 182] width 7 height 6
checkbox input "false"
click at [408, 216] on td at bounding box center [409, 220] width 17 height 31
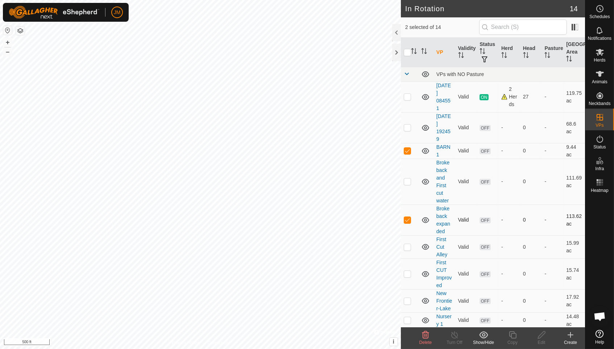
checkbox input "false"
click at [407, 244] on p-checkbox at bounding box center [407, 247] width 7 height 6
checkbox input "false"
click at [407, 271] on p-checkbox at bounding box center [407, 274] width 7 height 6
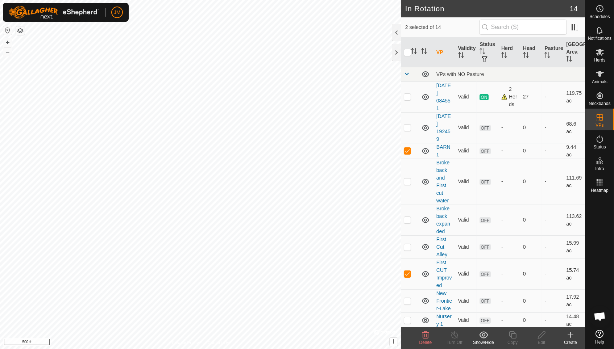
click at [407, 271] on p-checkbox at bounding box center [407, 274] width 7 height 6
checkbox input "false"
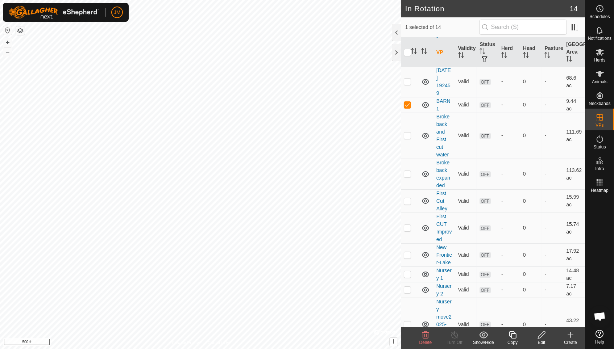
scroll to position [74, 0]
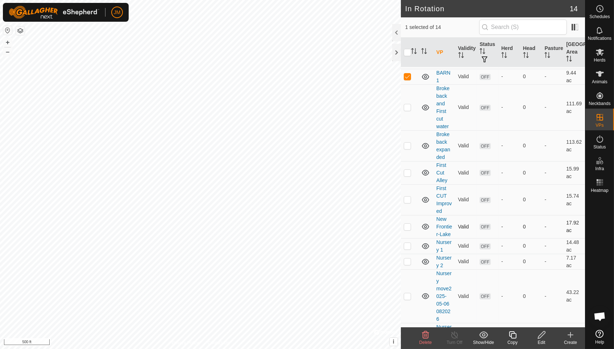
click at [407, 224] on p-checkbox at bounding box center [407, 227] width 7 height 6
checkbox input "true"
click at [407, 243] on p-checkbox at bounding box center [407, 246] width 7 height 6
checkbox input "true"
click at [407, 259] on p-checkbox at bounding box center [407, 262] width 7 height 6
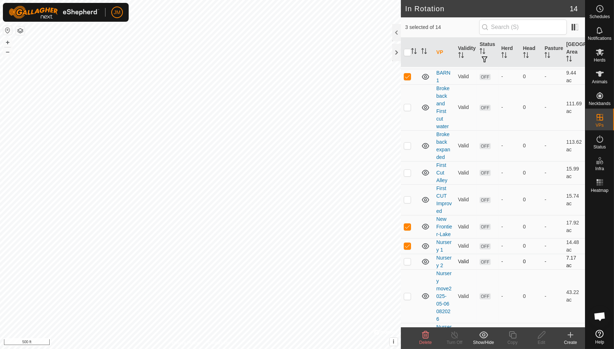
checkbox input "true"
click at [407, 294] on p-checkbox at bounding box center [407, 297] width 7 height 6
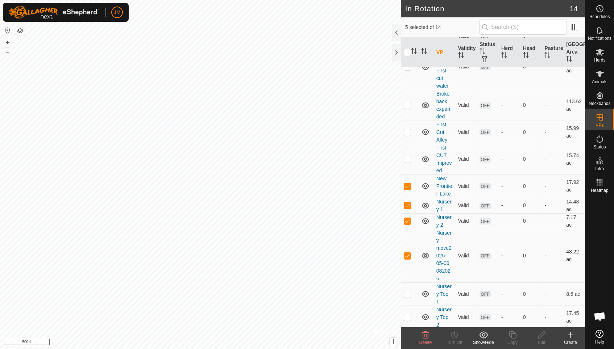
scroll to position [115, 0]
click at [408, 253] on p-checkbox at bounding box center [407, 256] width 7 height 6
checkbox input "false"
click at [407, 292] on p-checkbox at bounding box center [407, 295] width 7 height 6
checkbox input "true"
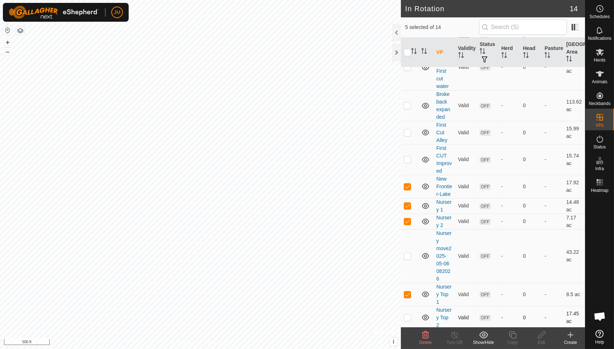
click at [410, 315] on p-checkbox at bounding box center [407, 318] width 7 height 6
checkbox input "true"
click at [407, 334] on p-checkbox at bounding box center [407, 337] width 7 height 6
checkbox input "false"
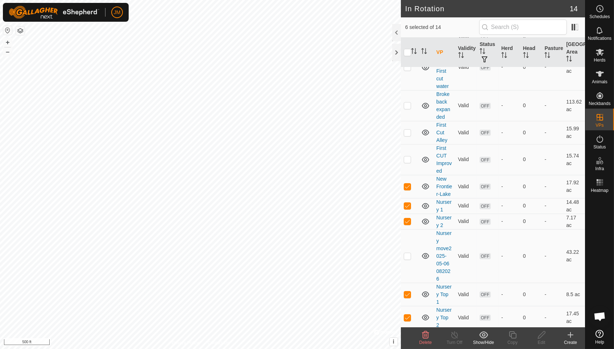
click at [424, 337] on icon at bounding box center [425, 335] width 9 height 9
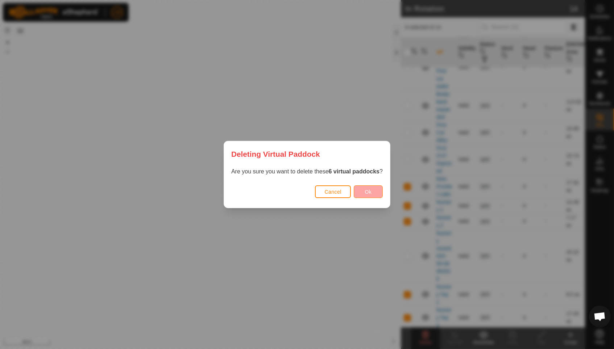
click at [373, 190] on button "Ok" at bounding box center [368, 192] width 29 height 13
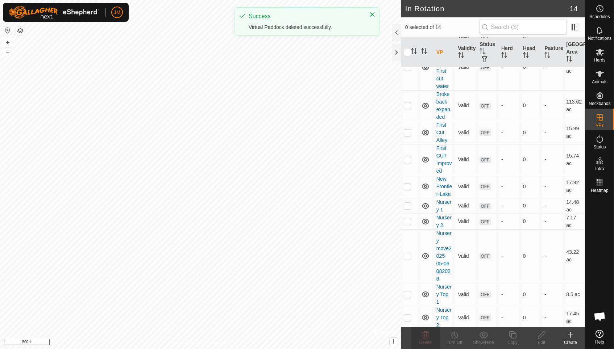
checkbox input "false"
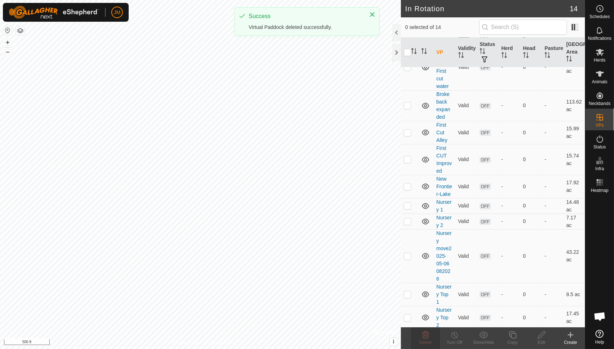
checkbox input "false"
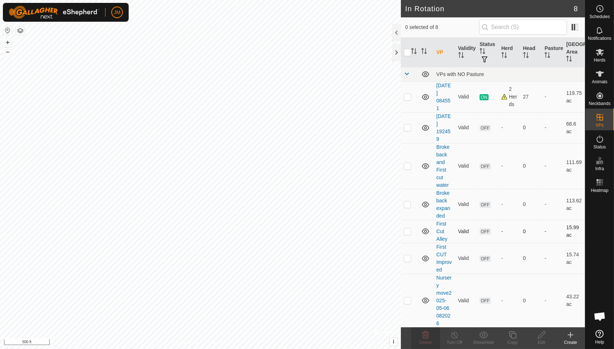
scroll to position [0, 0]
click at [407, 73] on span at bounding box center [407, 74] width 6 height 6
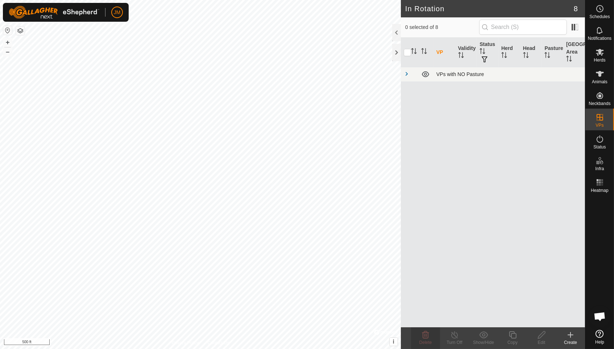
click at [407, 73] on span at bounding box center [407, 74] width 6 height 6
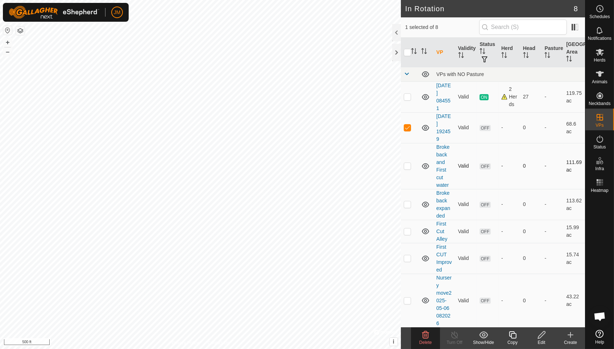
checkbox input "false"
click at [405, 229] on p-checkbox at bounding box center [407, 232] width 7 height 6
checkbox input "false"
